Goal: Information Seeking & Learning: Learn about a topic

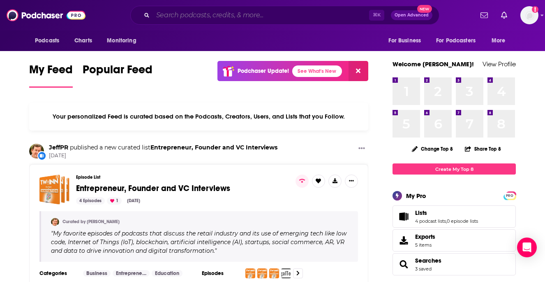
click at [251, 17] on input "Search podcasts, credits, & more..." at bounding box center [261, 15] width 216 height 13
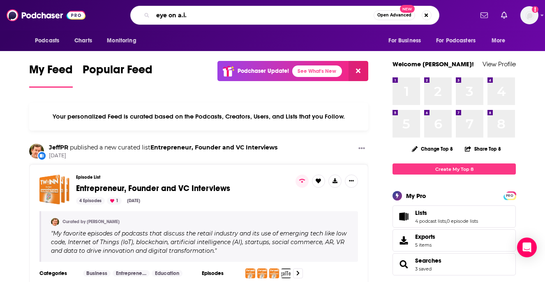
type input "eye on a.i."
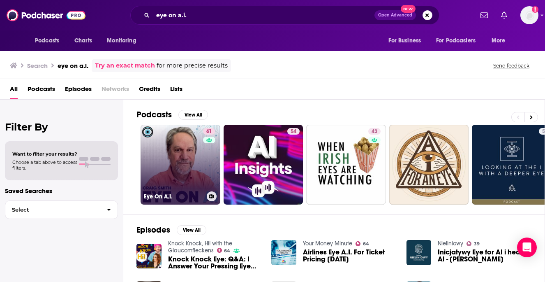
click at [185, 174] on link "61 Eye On A.I." at bounding box center [181, 165] width 80 height 80
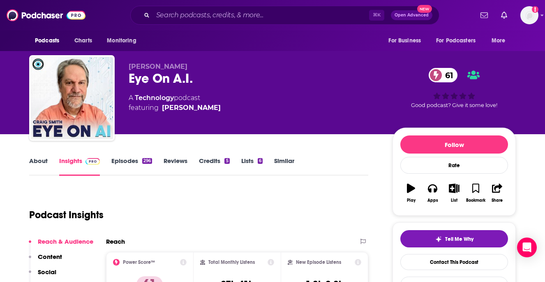
click at [39, 165] on link "About" at bounding box center [38, 166] width 19 height 19
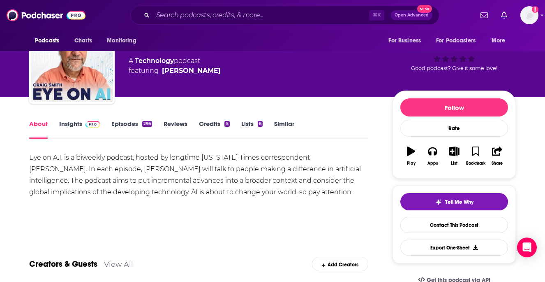
scroll to position [38, 0]
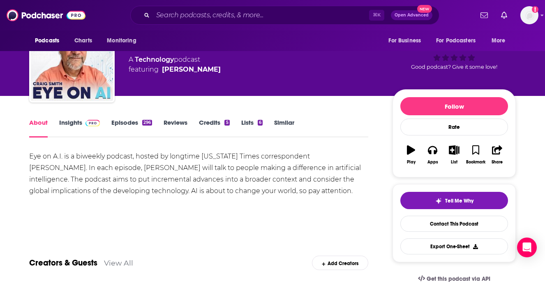
click at [78, 156] on div "Eye on A.I. is a biweekly podcast, hosted by longtime [US_STATE] Times correspo…" at bounding box center [198, 173] width 339 height 46
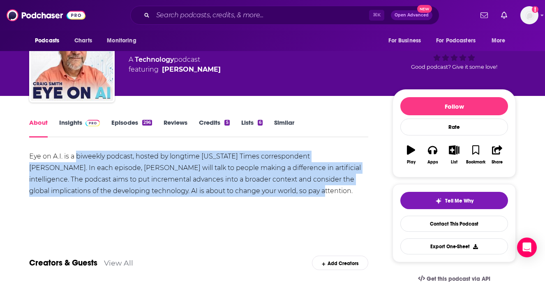
drag, startPoint x: 77, startPoint y: 156, endPoint x: 246, endPoint y: 192, distance: 173.1
click at [246, 192] on div "Eye on A.I. is a biweekly podcast, hosted by longtime [US_STATE] Times correspo…" at bounding box center [198, 173] width 339 height 46
copy div "biweekly podcast, hosted by longtime [US_STATE] Times correspondent [PERSON_NAM…"
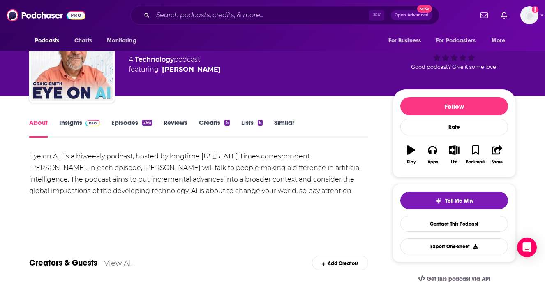
click at [279, 213] on div "Show More" at bounding box center [198, 219] width 339 height 14
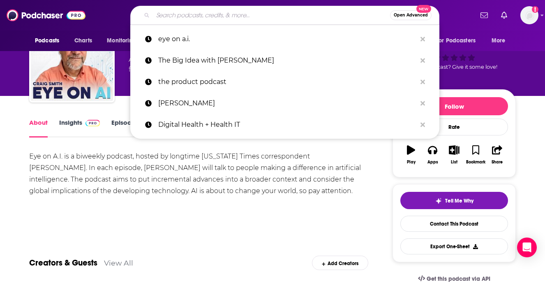
click at [225, 13] on input "Search podcasts, credits, & more..." at bounding box center [271, 15] width 237 height 13
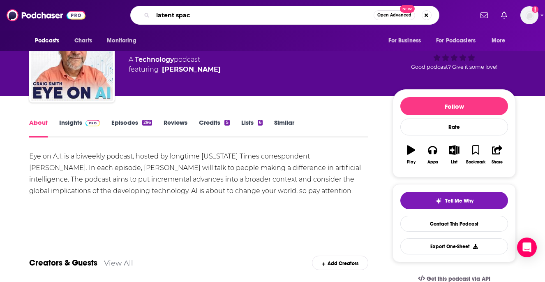
type input "latent space"
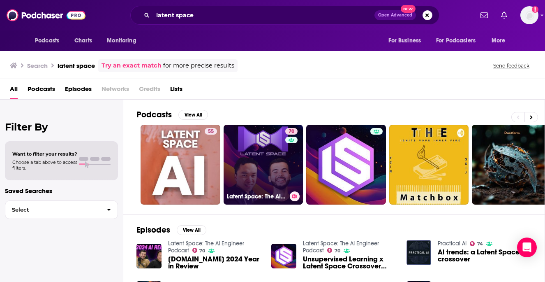
click at [271, 156] on link "70 Latent Space: The AI Engineer Podcast" at bounding box center [264, 165] width 80 height 80
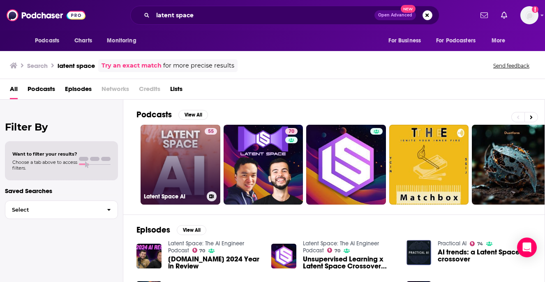
click at [184, 166] on link "55 Latent Space AI" at bounding box center [181, 165] width 80 height 80
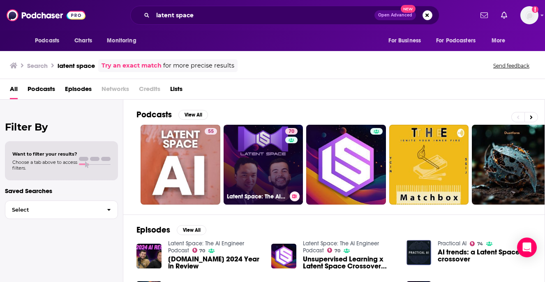
click at [266, 157] on link "70 Latent Space: The AI Engineer Podcast" at bounding box center [264, 165] width 80 height 80
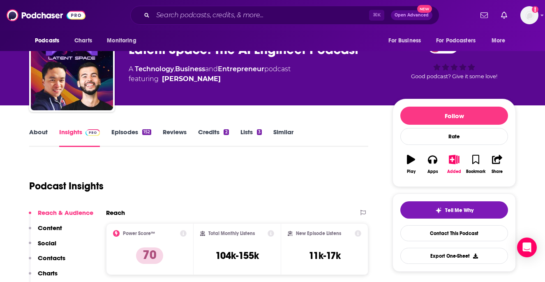
scroll to position [49, 0]
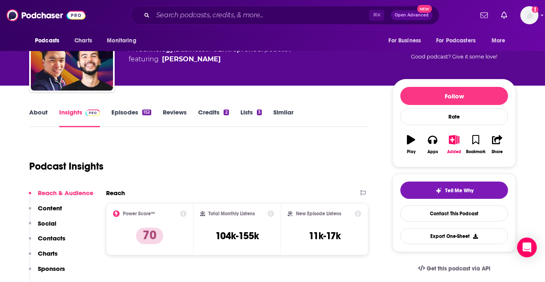
click at [42, 113] on link "About" at bounding box center [38, 117] width 19 height 19
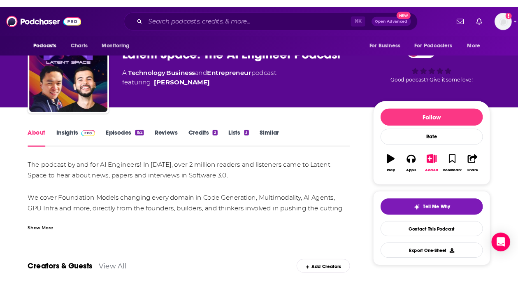
scroll to position [22, 0]
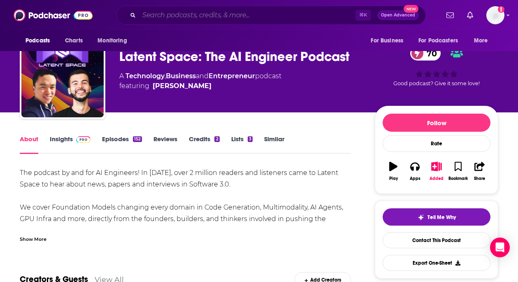
click at [245, 17] on input "Search podcasts, credits, & more..." at bounding box center [247, 15] width 216 height 13
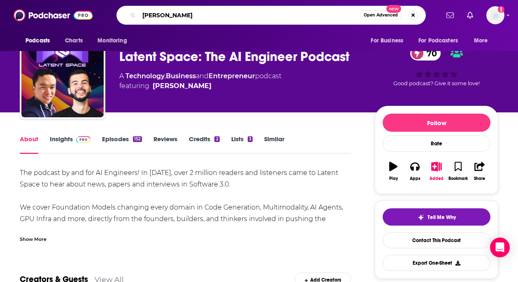
type input "[PERSON_NAME]"
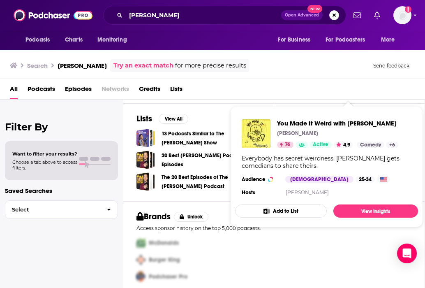
scroll to position [266, 0]
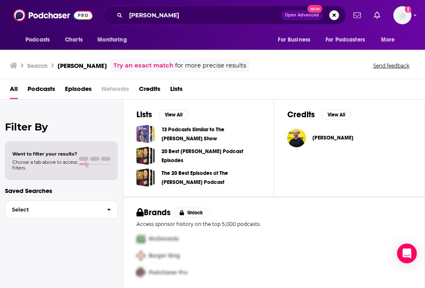
click at [42, 85] on span "Podcasts" at bounding box center [42, 90] width 28 height 17
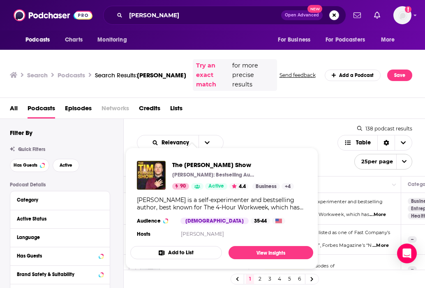
click at [209, 194] on div "Podcasts Charts Monitoring [PERSON_NAME] Open Advanced New For Business For Pod…" at bounding box center [212, 144] width 425 height 288
click at [264, 254] on link "View Insights" at bounding box center [271, 252] width 85 height 13
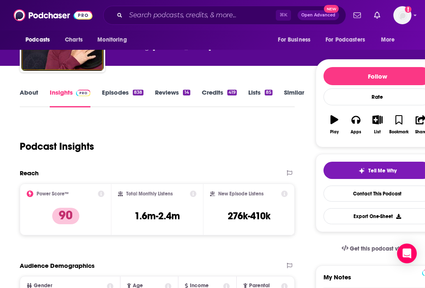
scroll to position [174, 0]
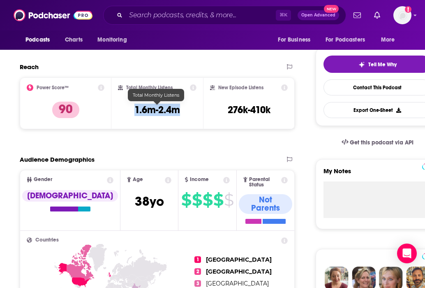
drag, startPoint x: 183, startPoint y: 112, endPoint x: 132, endPoint y: 109, distance: 51.1
click at [132, 109] on div "Total Monthly Listens 1.6m-2.4m" at bounding box center [157, 103] width 79 height 38
copy h3 "1.6m-2.4m"
